Goal: Find specific page/section: Find specific page/section

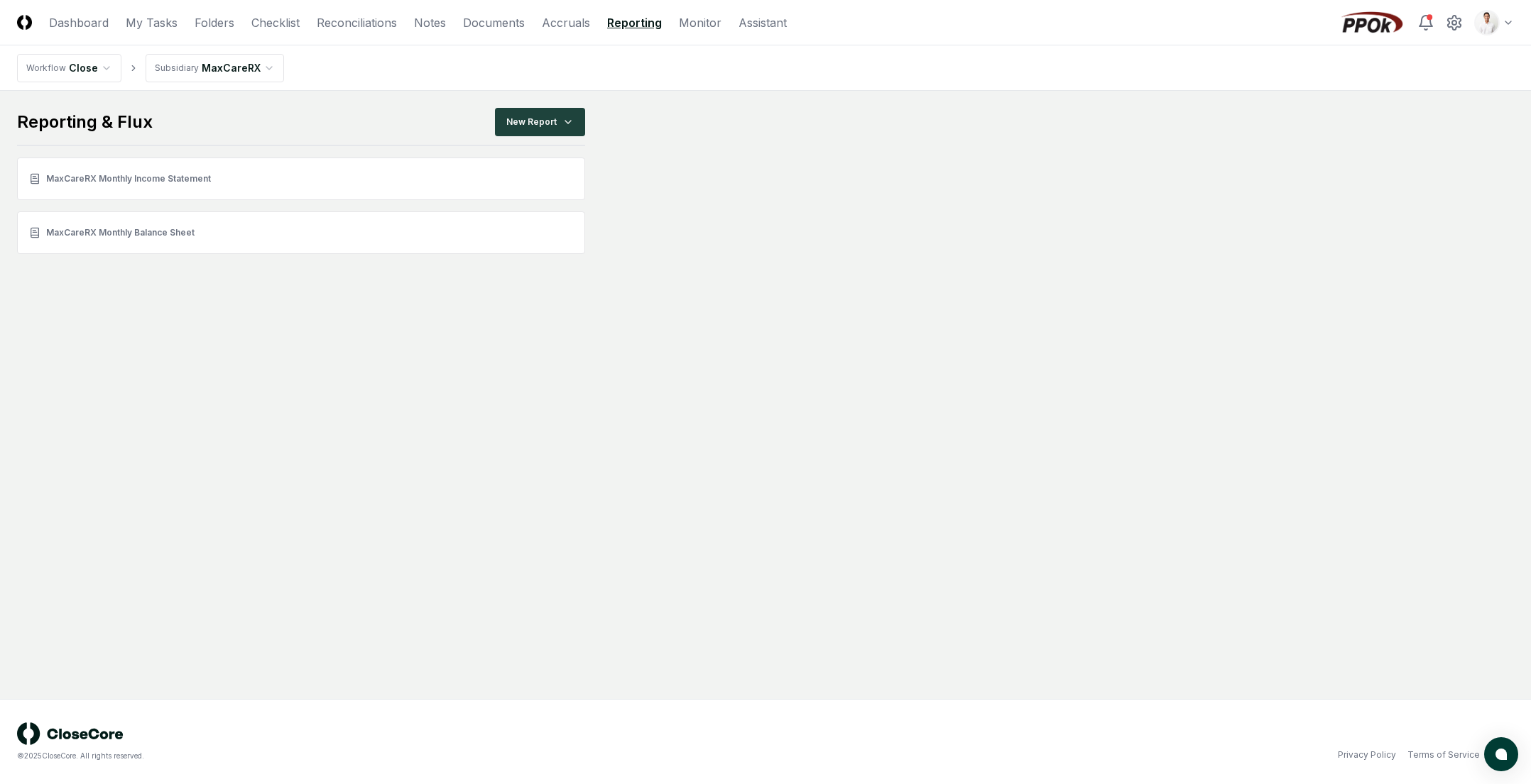
click at [918, 183] on main "Reporting & Flux New Report MaxCareRX Monthly Income Statement MaxCareRX Monthl…" at bounding box center [766, 180] width 1497 height 146
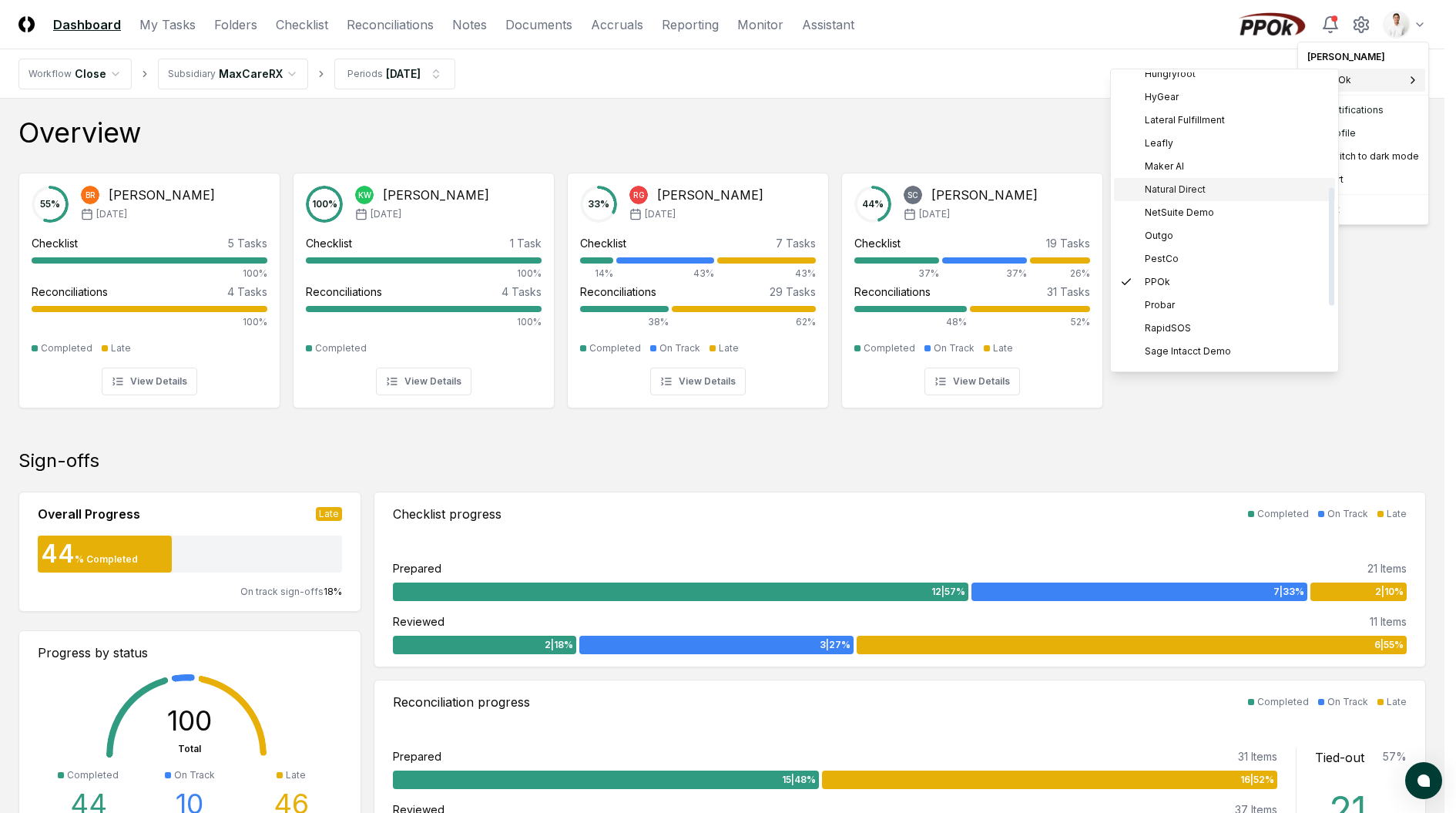
scroll to position [438, 0]
click at [1197, 198] on span "Sage Intacct Demo" at bounding box center [1187, 200] width 86 height 14
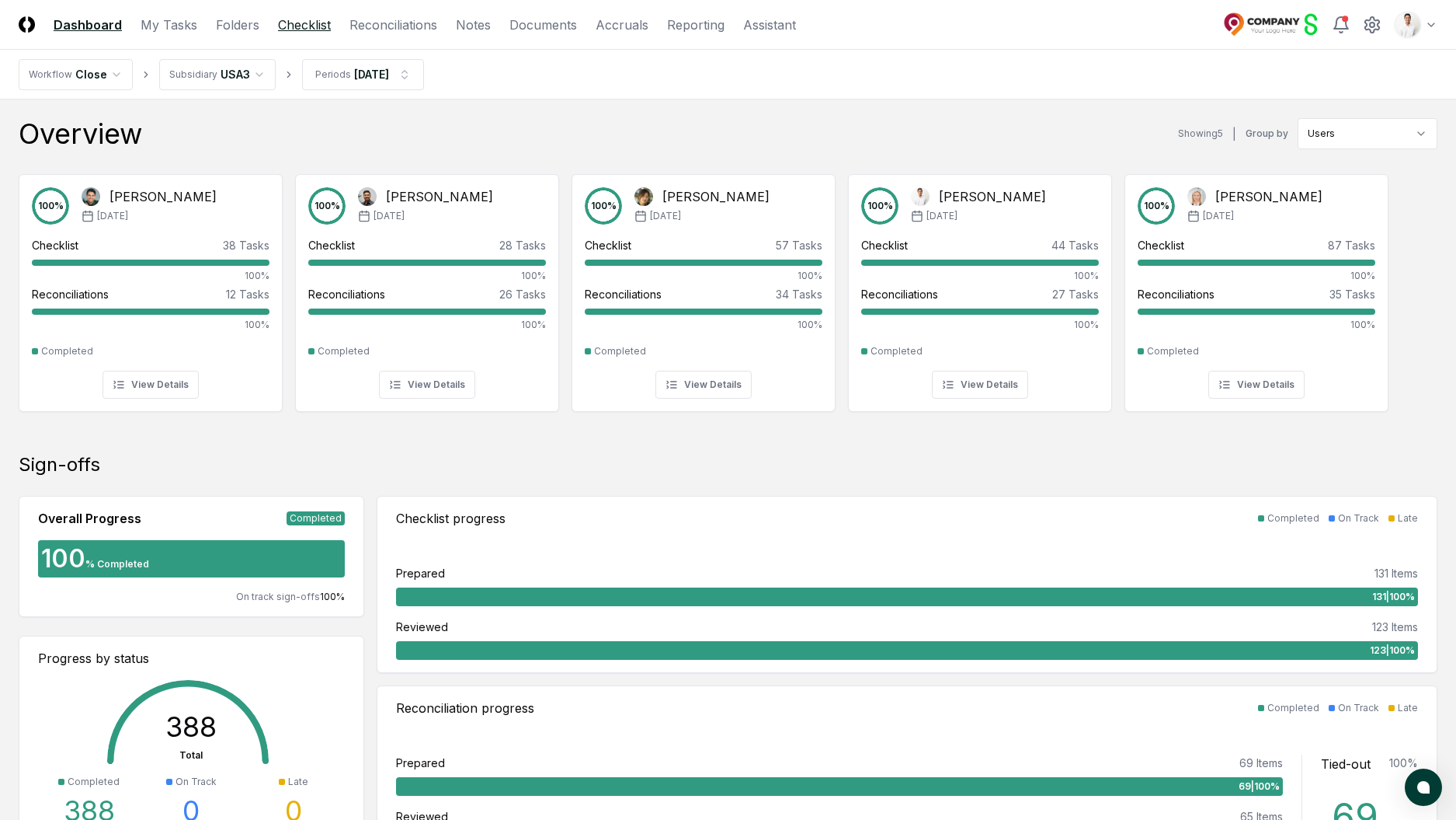
click at [304, 25] on link "Checklist" at bounding box center [305, 25] width 53 height 19
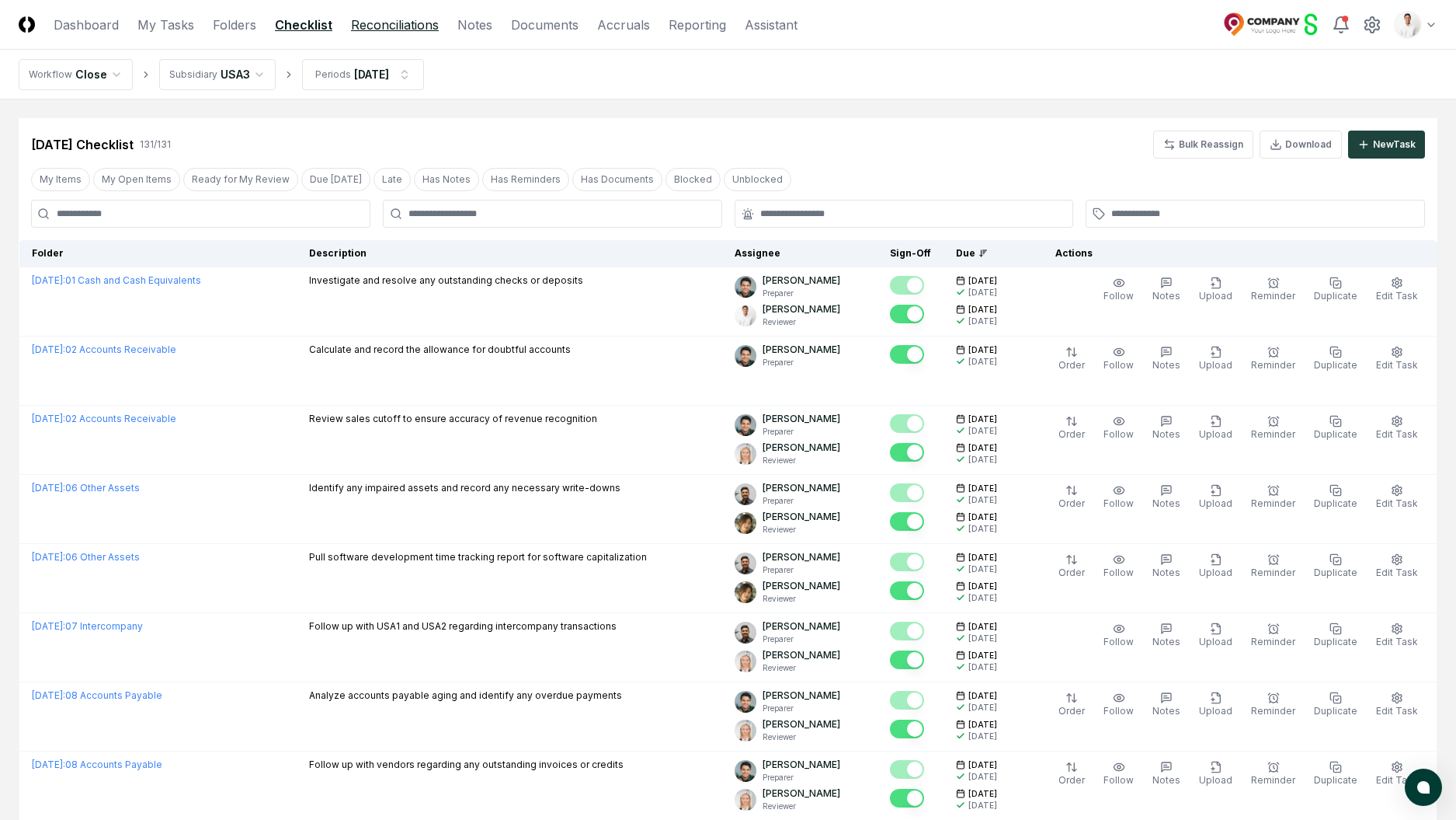
click at [387, 27] on link "Reconciliations" at bounding box center [395, 25] width 88 height 19
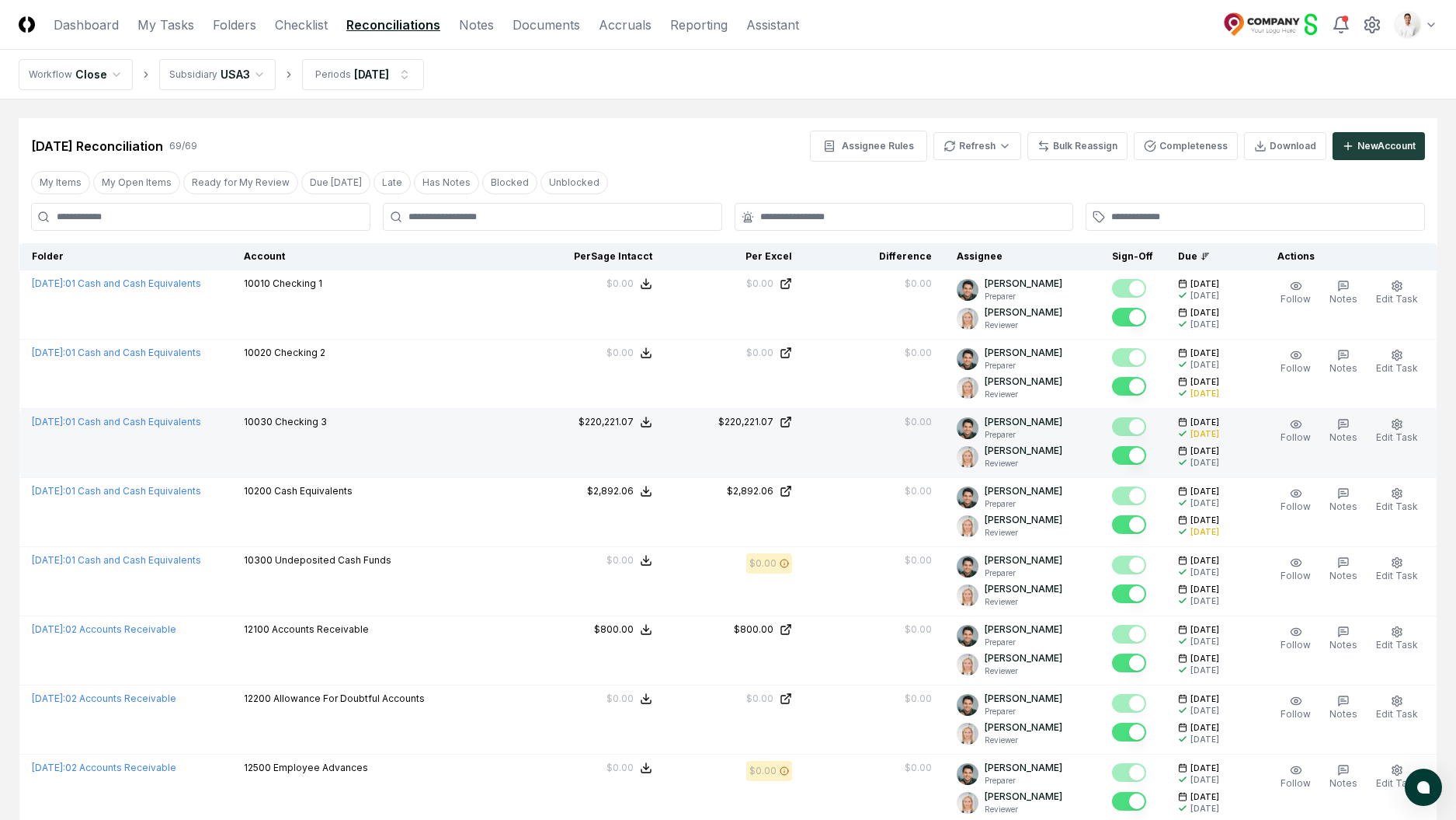
click at [646, 421] on line at bounding box center [646, 420] width 0 height 7
click at [646, 511] on button "Download .xlsx" at bounding box center [645, 515] width 108 height 28
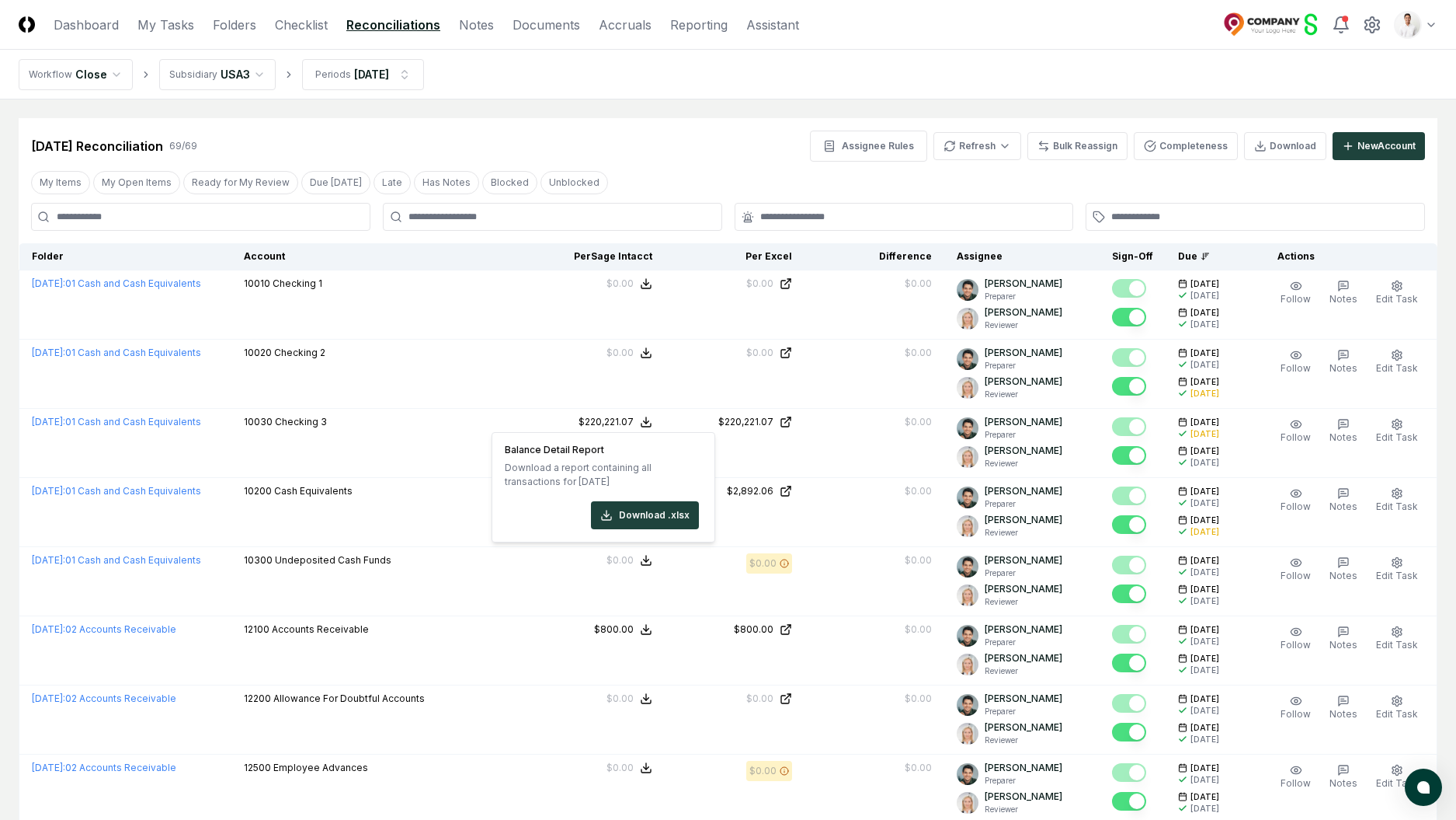
click at [885, 35] on header "CloseCore Dashboard My Tasks Folders Checklist Reconciliations Notes Documents …" at bounding box center [728, 24] width 1456 height 50
click at [913, 53] on nav "Workflow Close Subsidiary USA3 Periods Feb 2025" at bounding box center [728, 74] width 1456 height 50
click at [1020, 73] on nav "Workflow Close Subsidiary USA3 Periods Feb 2025" at bounding box center [728, 74] width 1456 height 50
click at [1180, 91] on nav "Workflow Close Subsidiary USA3 Periods Feb 2025" at bounding box center [728, 74] width 1456 height 50
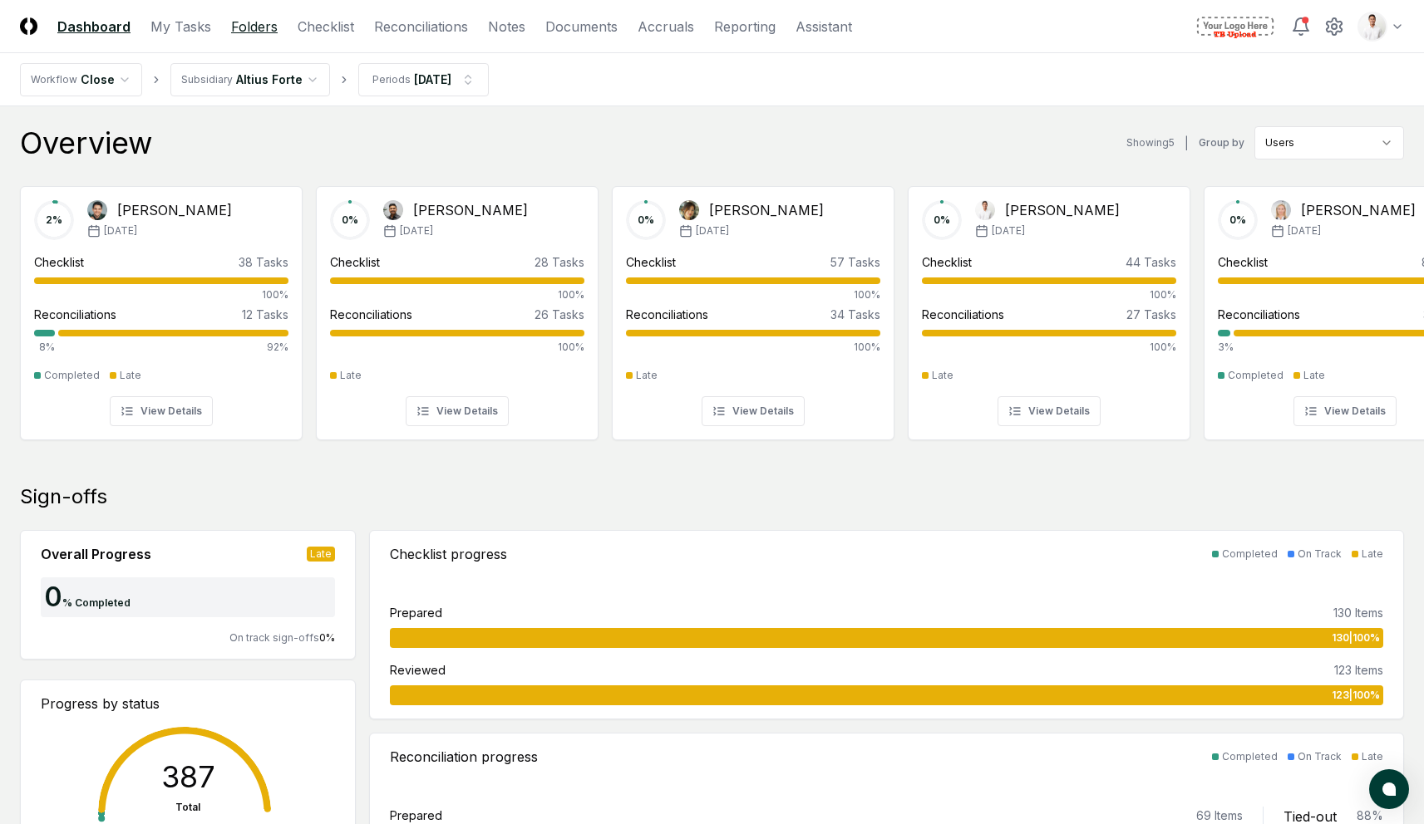
click at [255, 24] on link "Folders" at bounding box center [254, 27] width 47 height 20
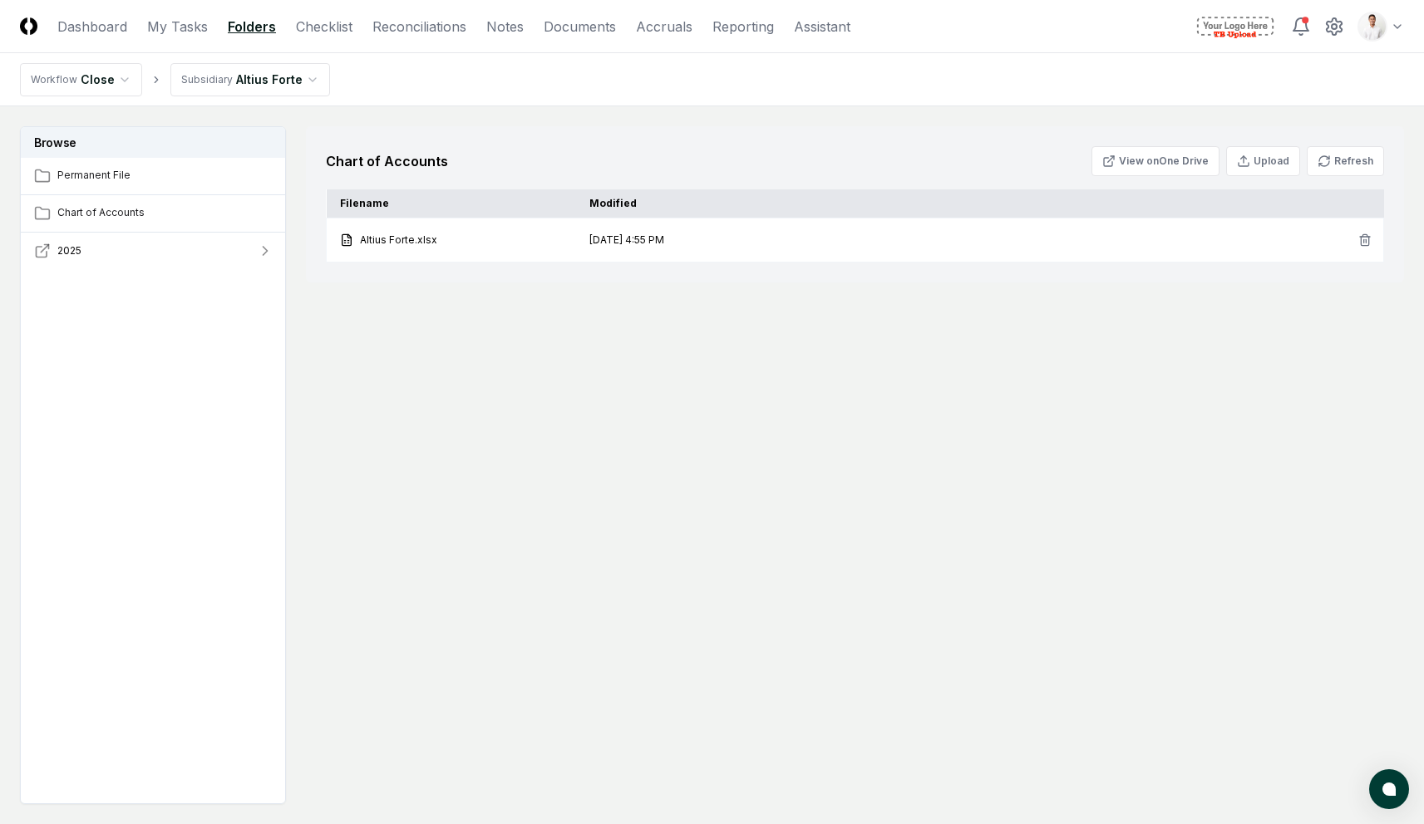
click at [144, 246] on button "2025" at bounding box center [154, 251] width 266 height 37
click at [135, 319] on button "08 - August" at bounding box center [164, 324] width 246 height 37
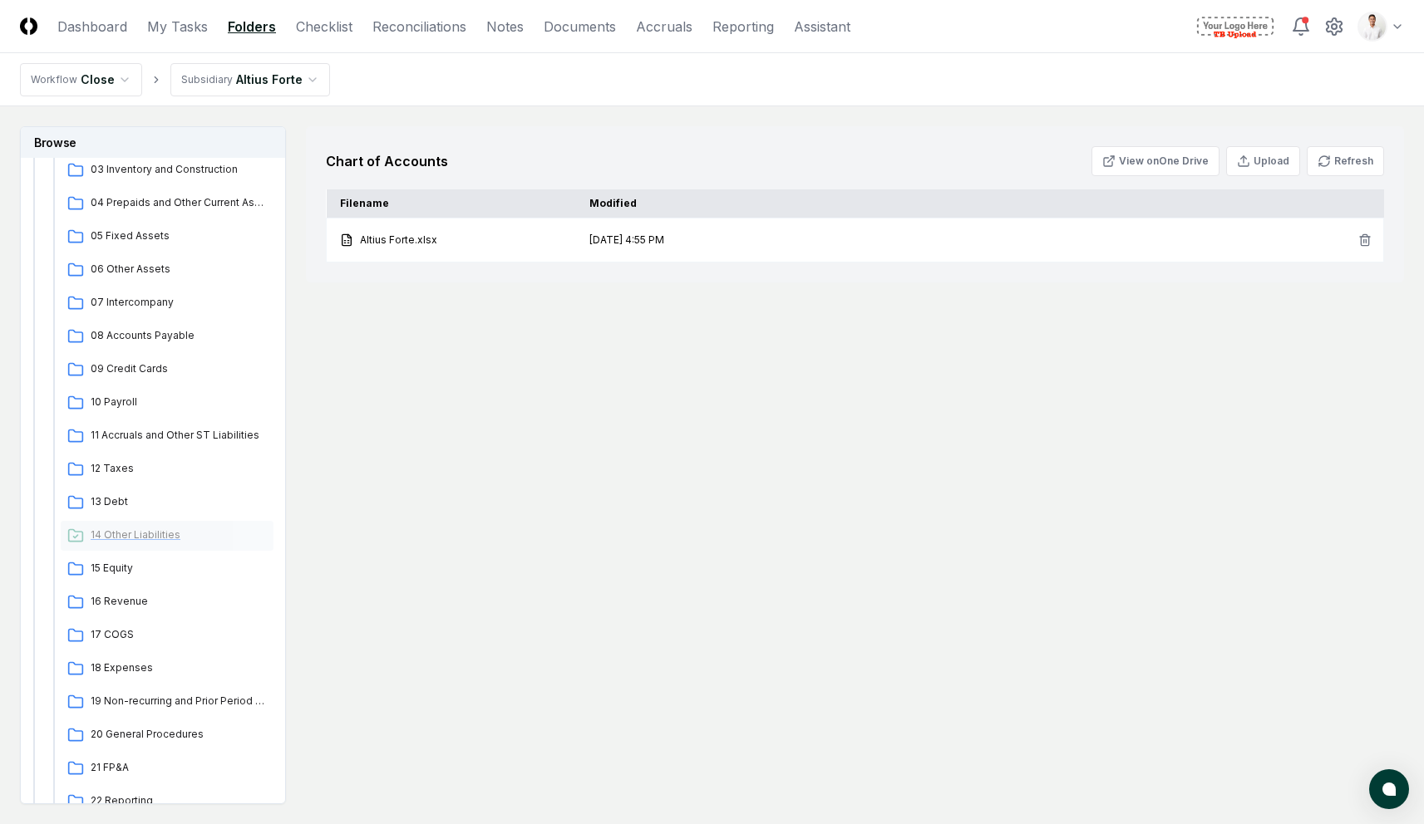
scroll to position [460, 0]
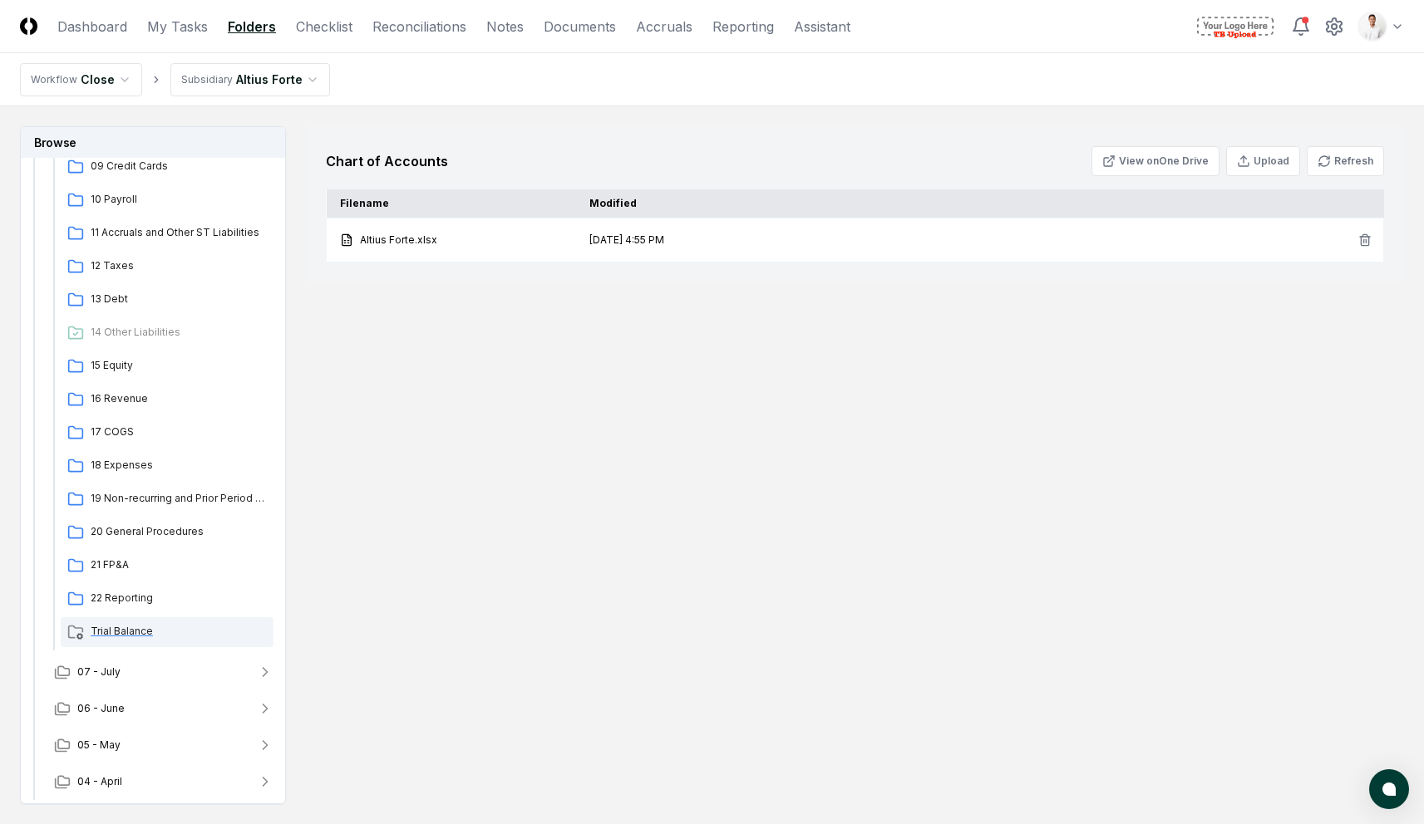
click at [126, 634] on span "Trial Balance" at bounding box center [179, 631] width 176 height 15
click at [692, 404] on div "August 2025 Trial Balance View on One Drive Upload Refresh Filename Modified Al…" at bounding box center [855, 465] width 1098 height 678
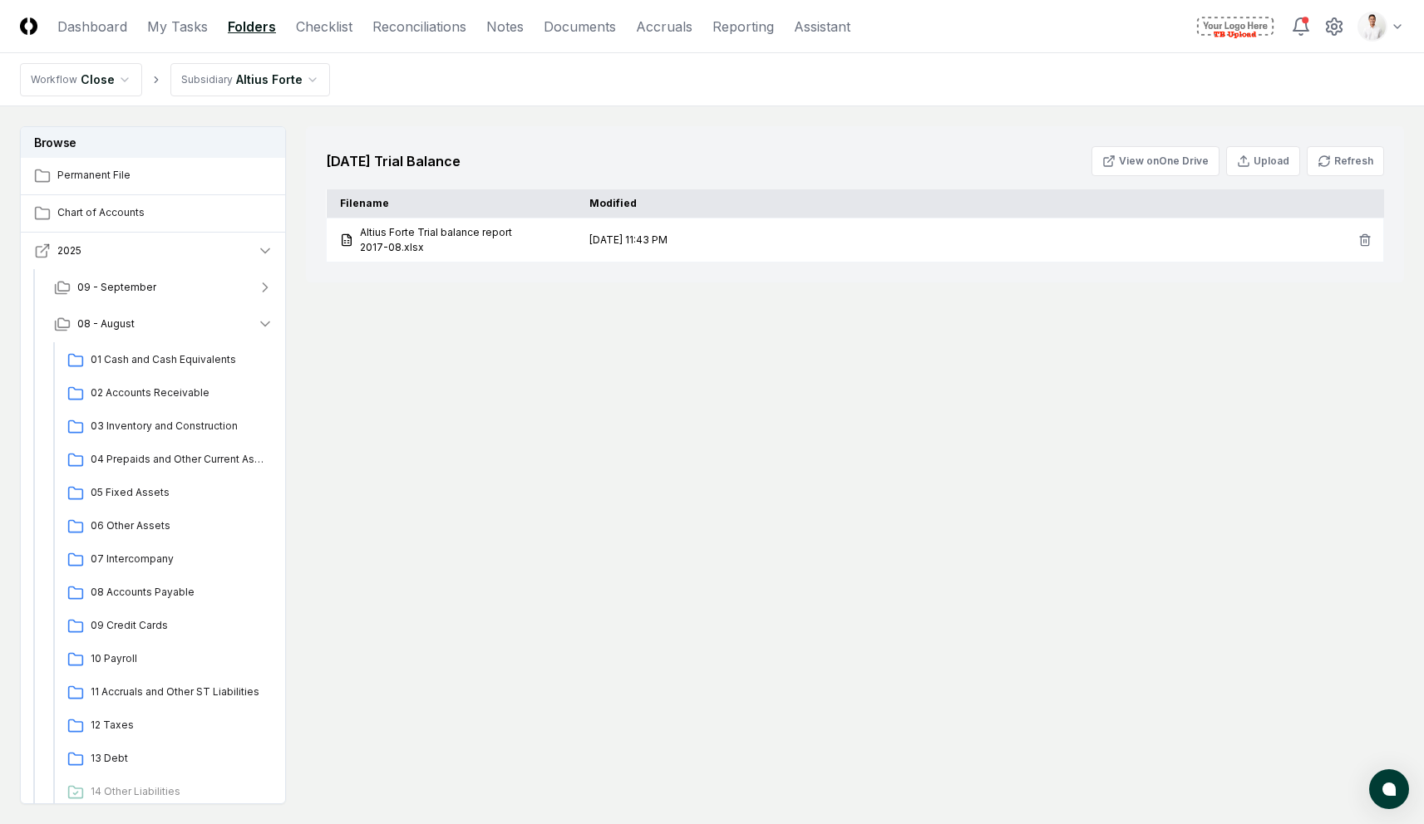
click at [47, 249] on icon "button" at bounding box center [42, 251] width 17 height 17
click at [61, 287] on html "CloseCore Dashboard My Tasks Folders Checklist Reconciliations Notes Documents …" at bounding box center [712, 459] width 1424 height 924
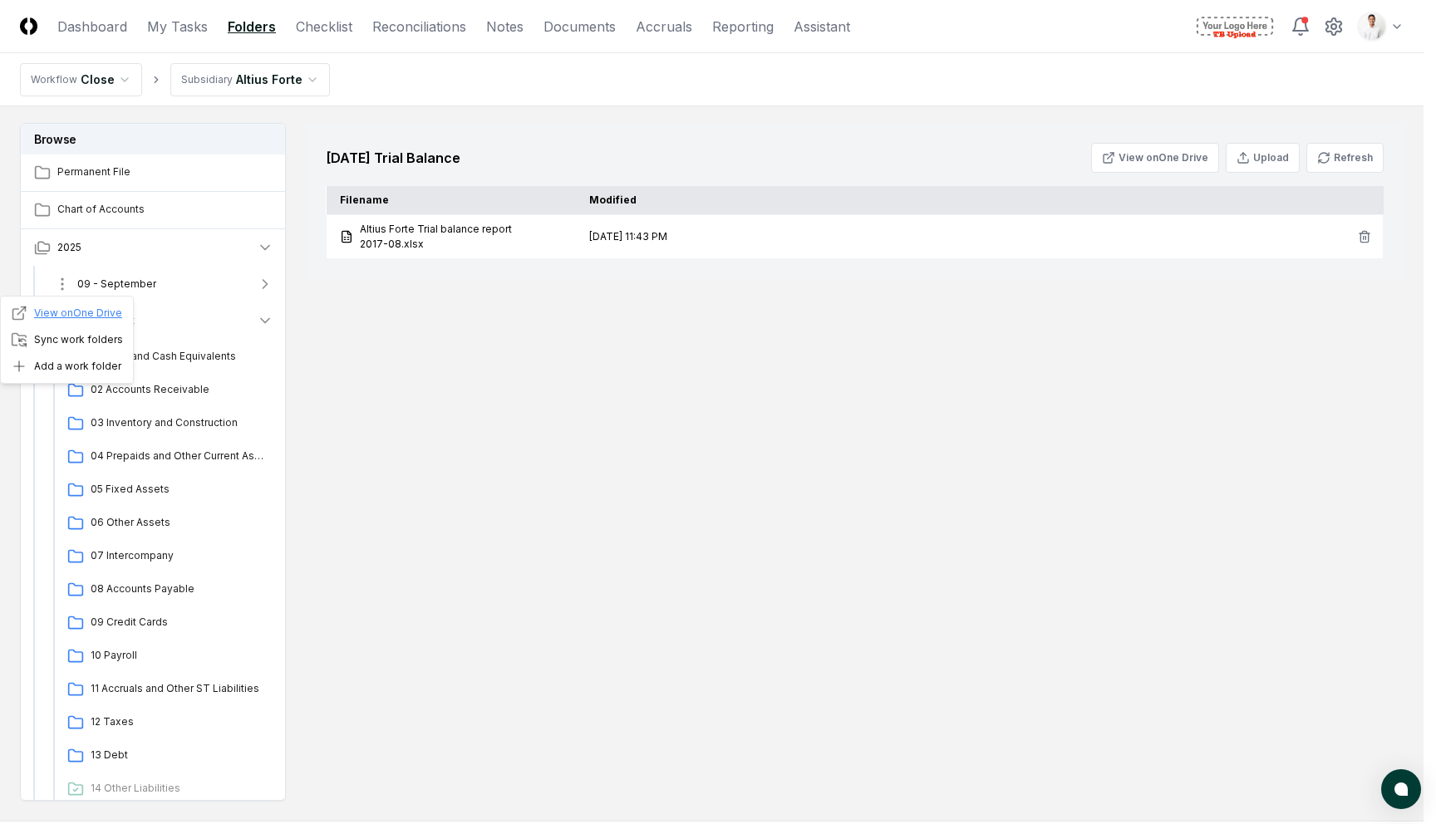
click at [73, 310] on link "View on One Drive" at bounding box center [66, 313] width 111 height 17
click at [379, 450] on html "CloseCore Dashboard My Tasks Folders Checklist Reconciliations Notes Documents …" at bounding box center [718, 459] width 1436 height 924
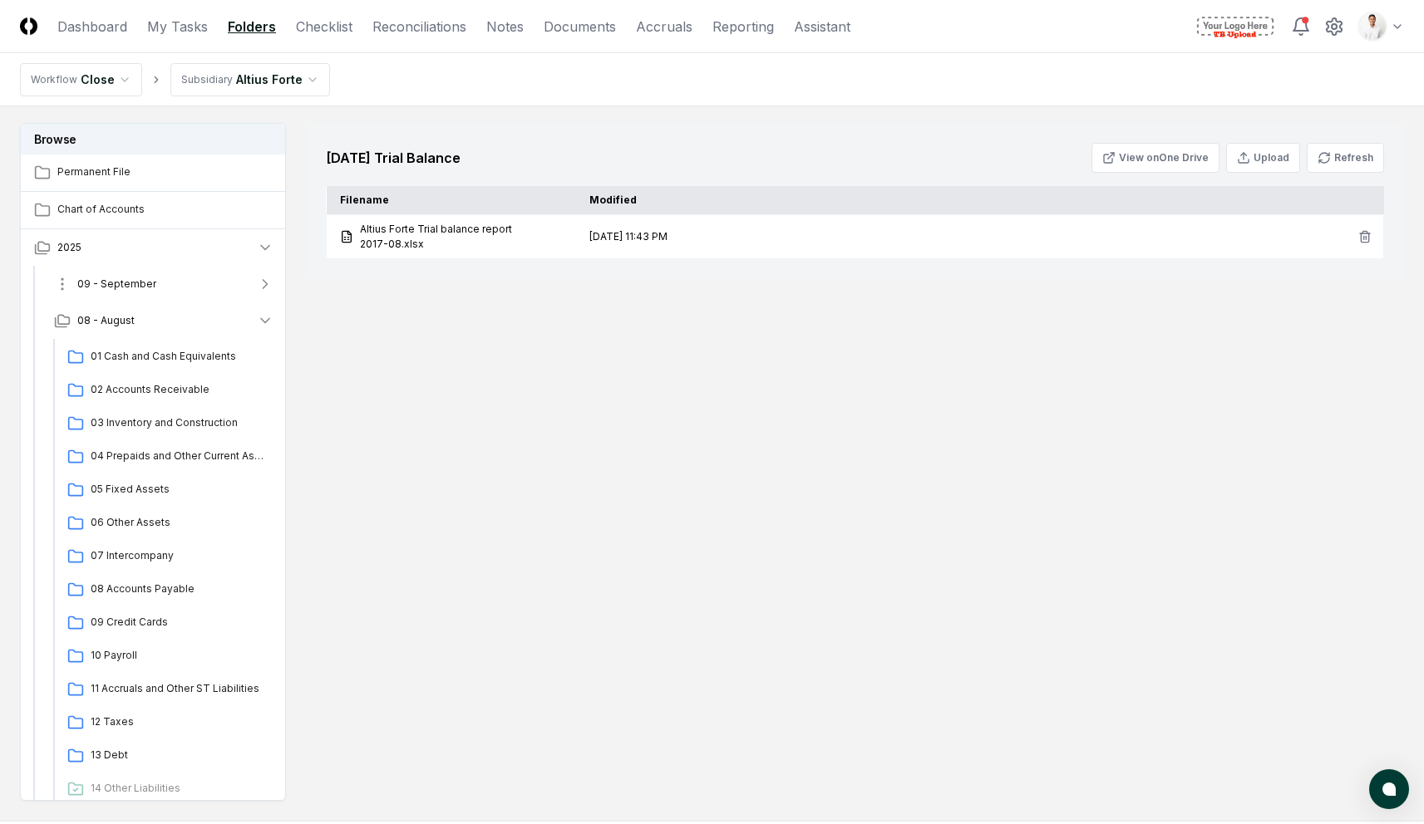
click at [116, 283] on span "09 - September" at bounding box center [116, 284] width 79 height 15
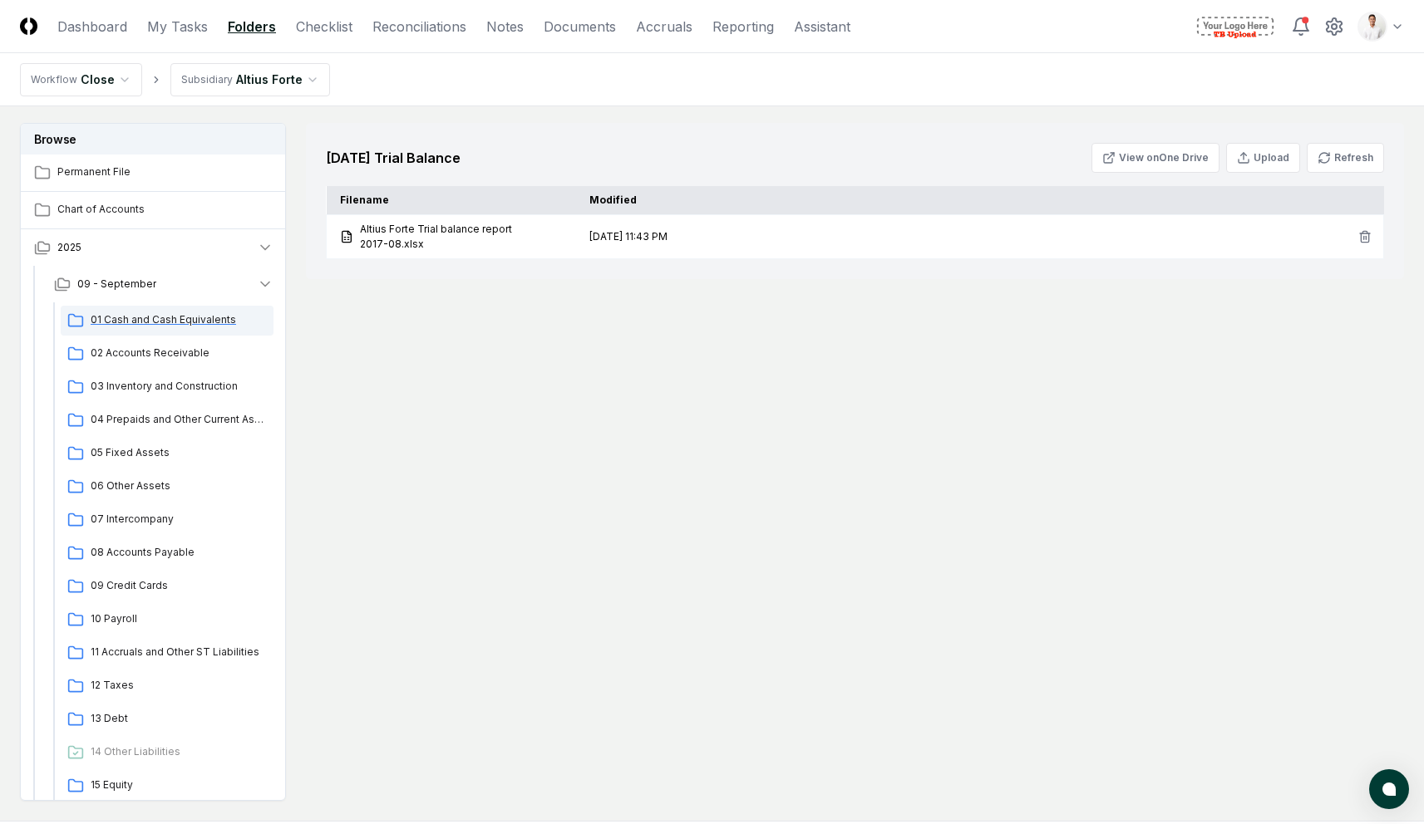
click at [155, 326] on span "01 Cash and Cash Equivalents" at bounding box center [179, 320] width 176 height 15
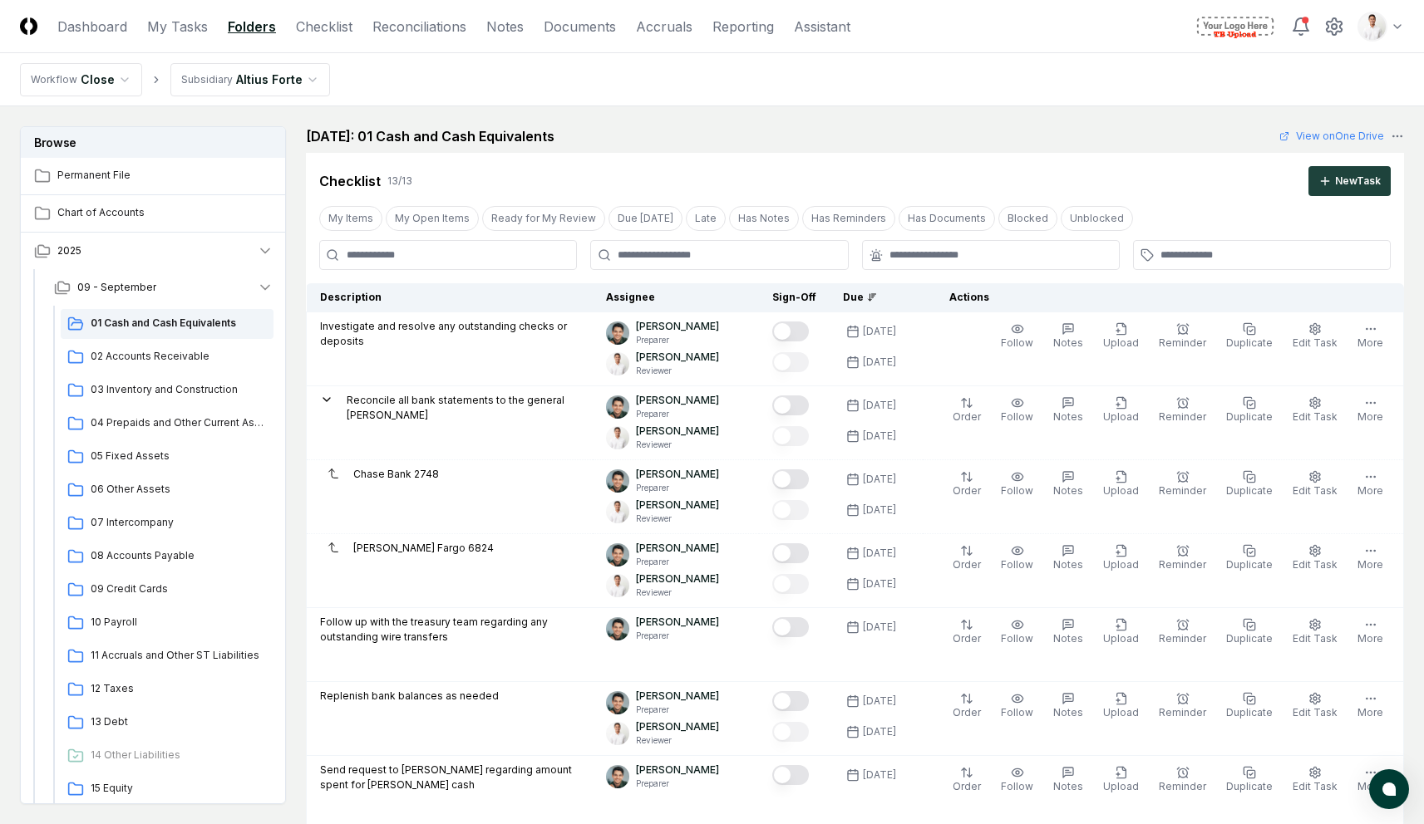
click at [688, 126] on div "September 2025: 01 Cash and Cash Equivalents View on One Drive" at bounding box center [855, 136] width 1098 height 20
click at [839, 158] on div "Checklist 13 / 13 New Task" at bounding box center [855, 174] width 1098 height 43
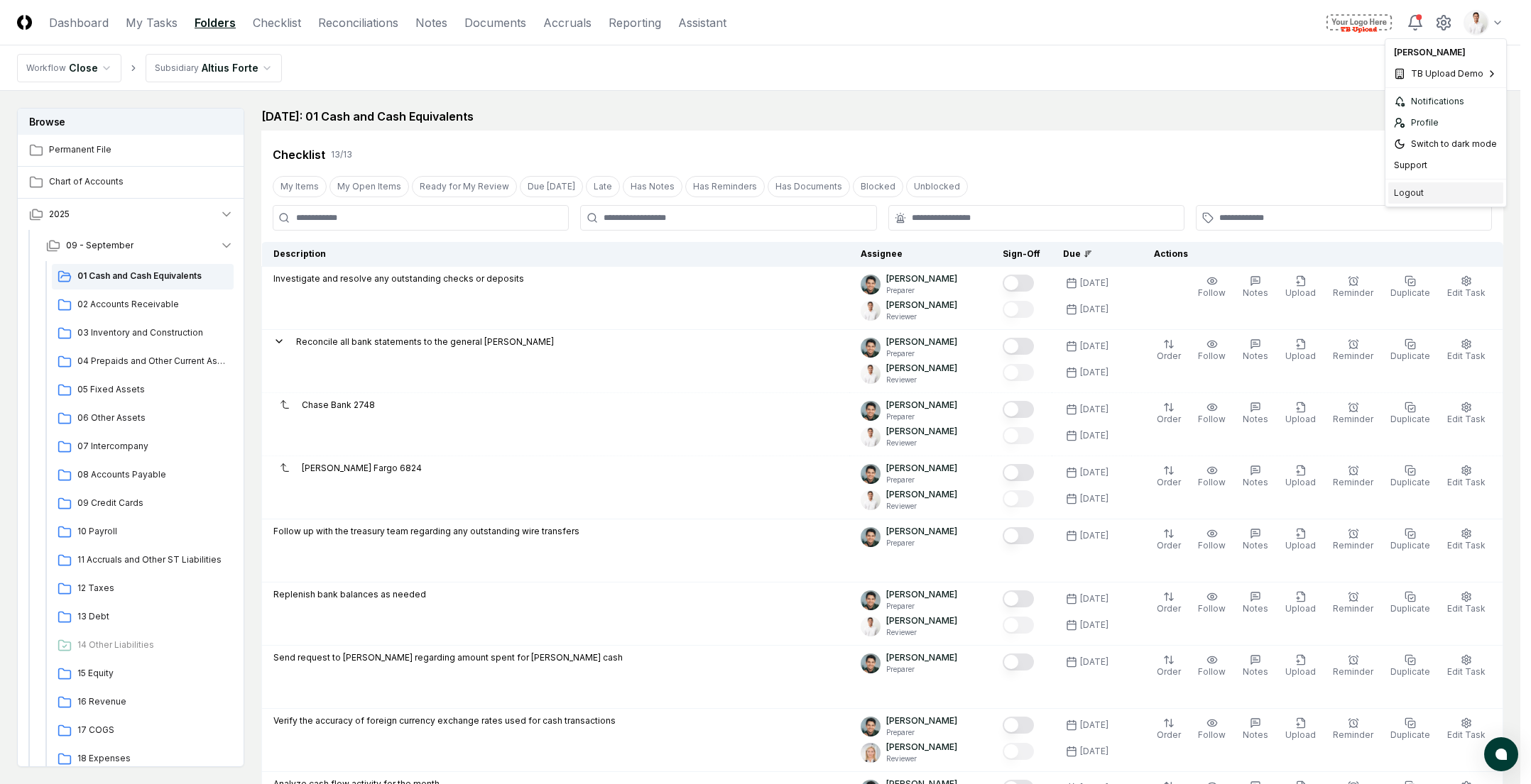
click at [1454, 184] on div "Logout" at bounding box center [1446, 193] width 115 height 21
